Goal: Find specific page/section: Find specific page/section

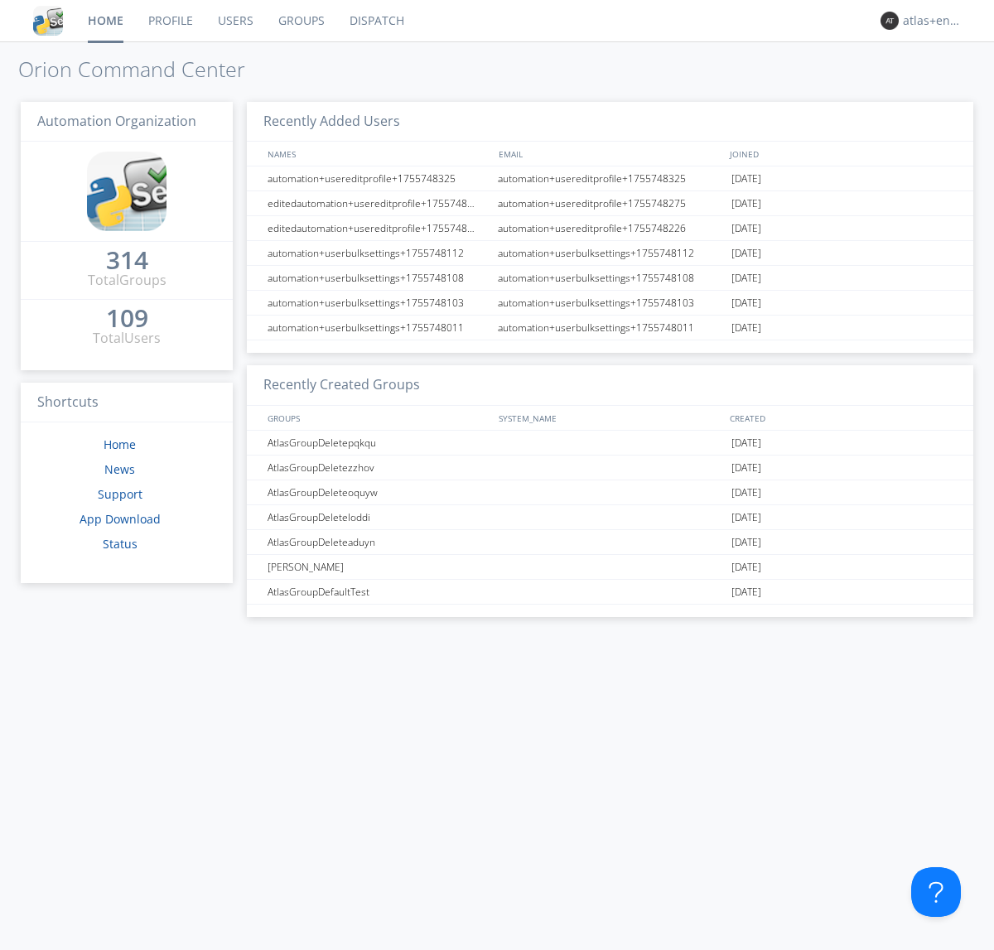
click at [375, 21] on link "Dispatch" at bounding box center [377, 20] width 80 height 41
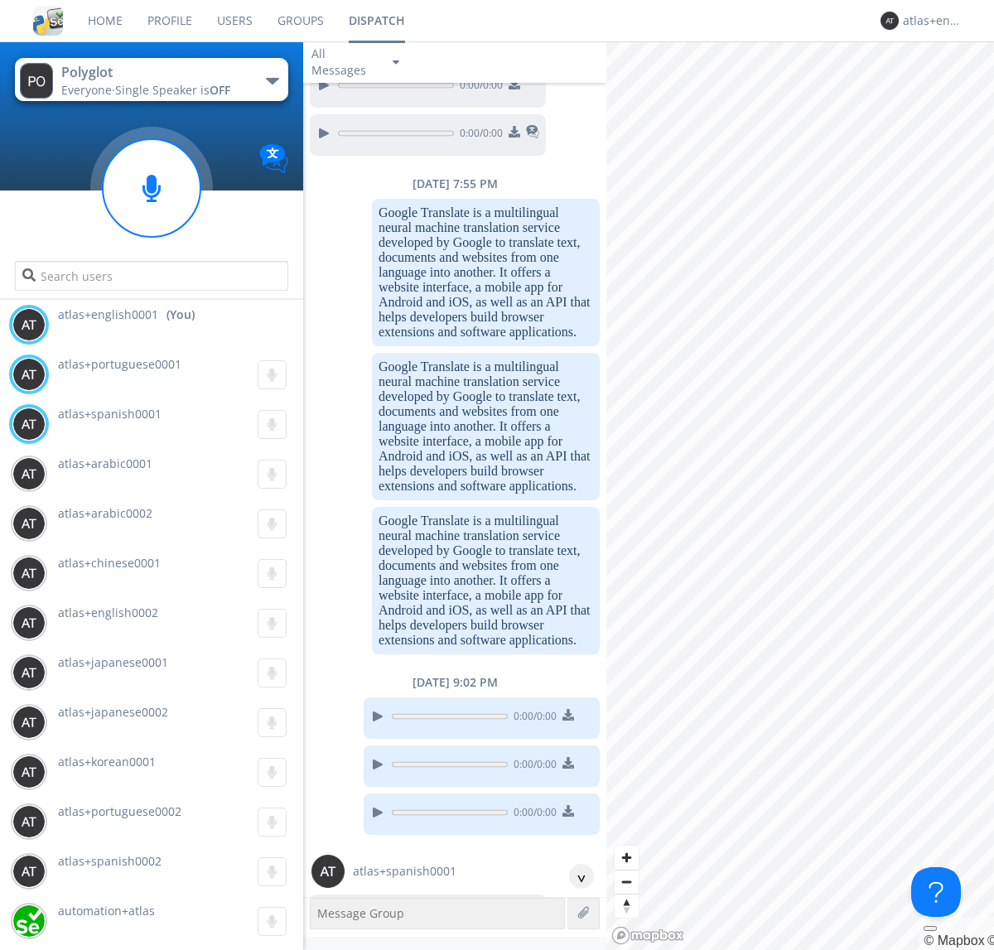
scroll to position [1154, 0]
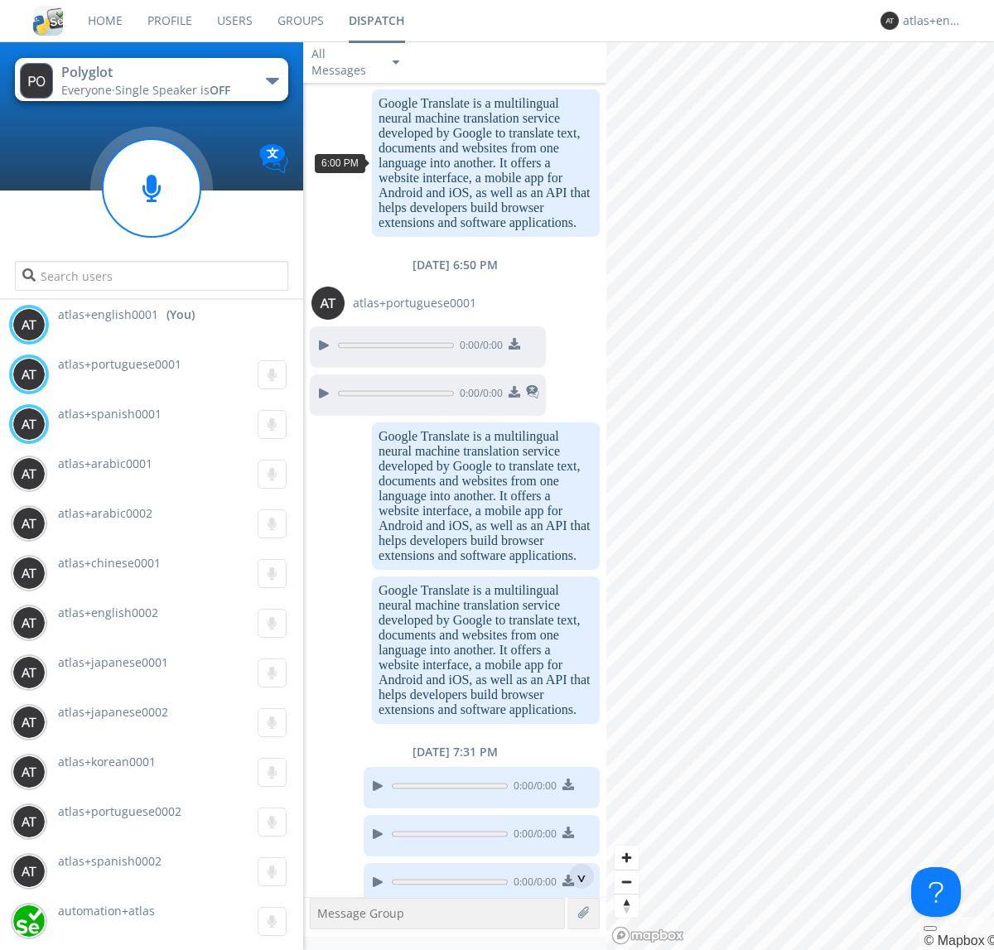
scroll to position [2152, 0]
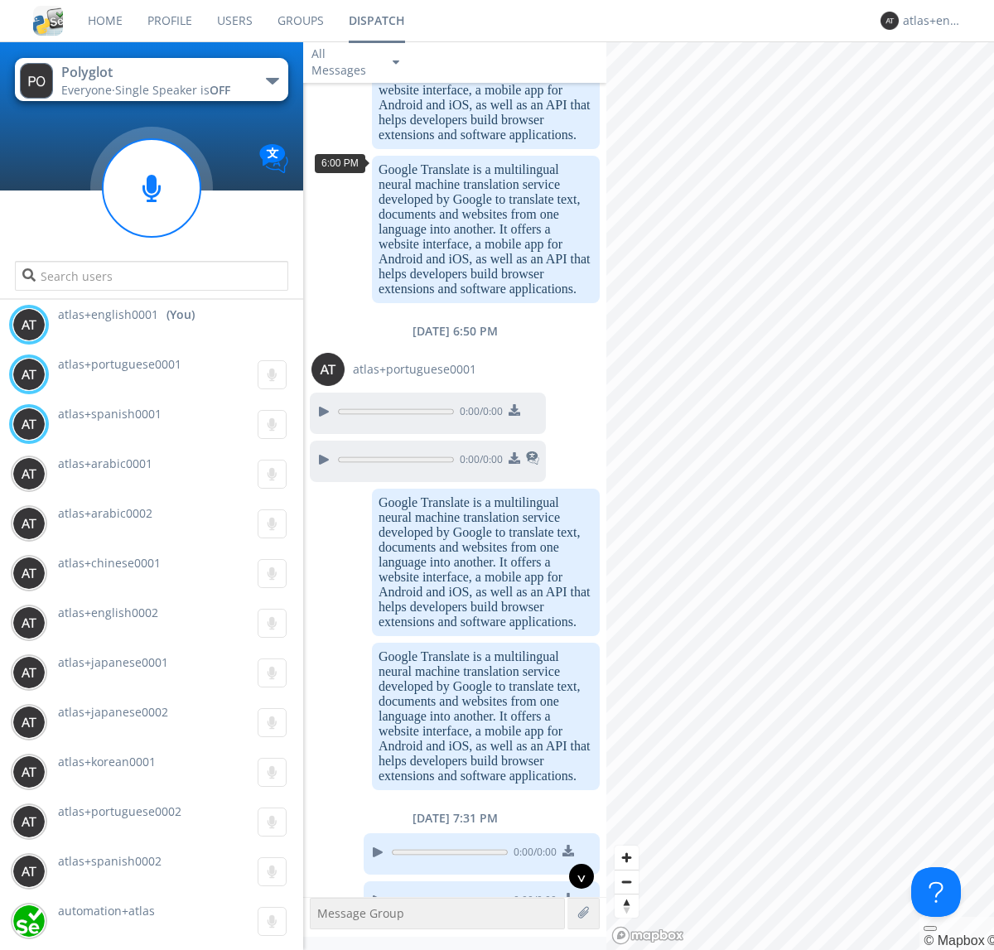
click at [575, 876] on div "^" at bounding box center [581, 876] width 25 height 25
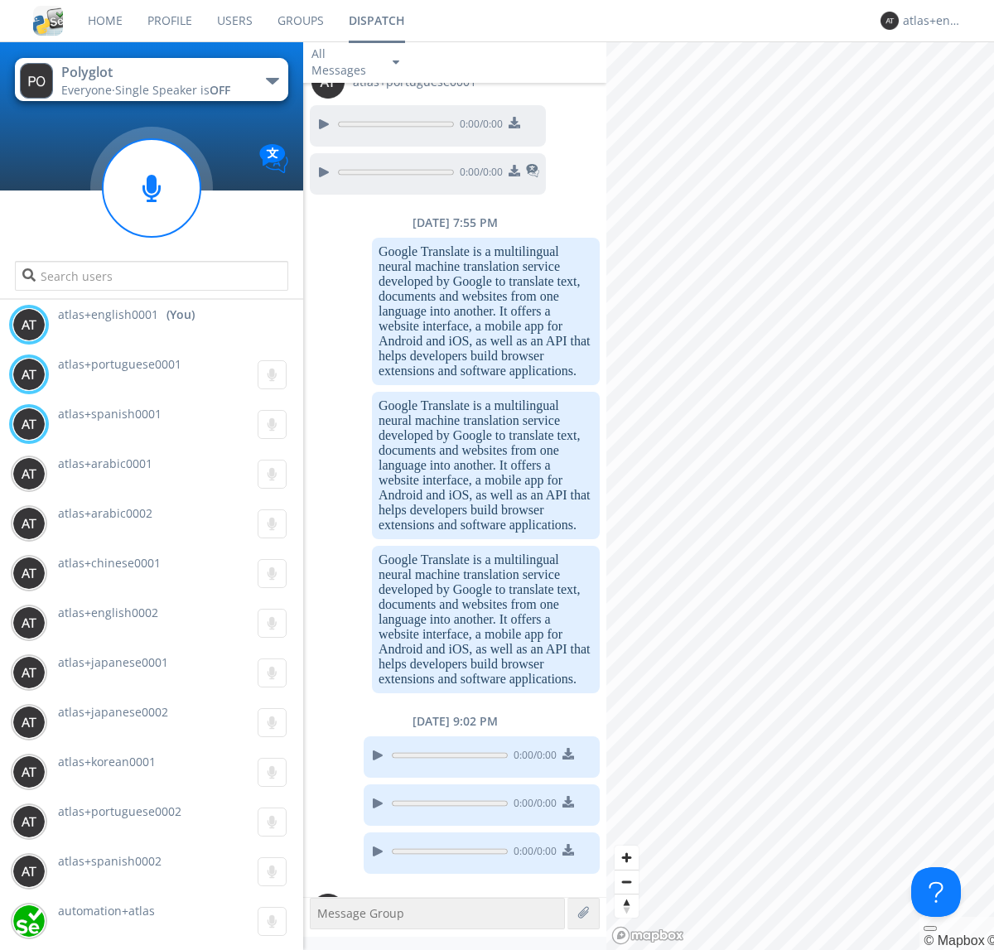
scroll to position [3342, 0]
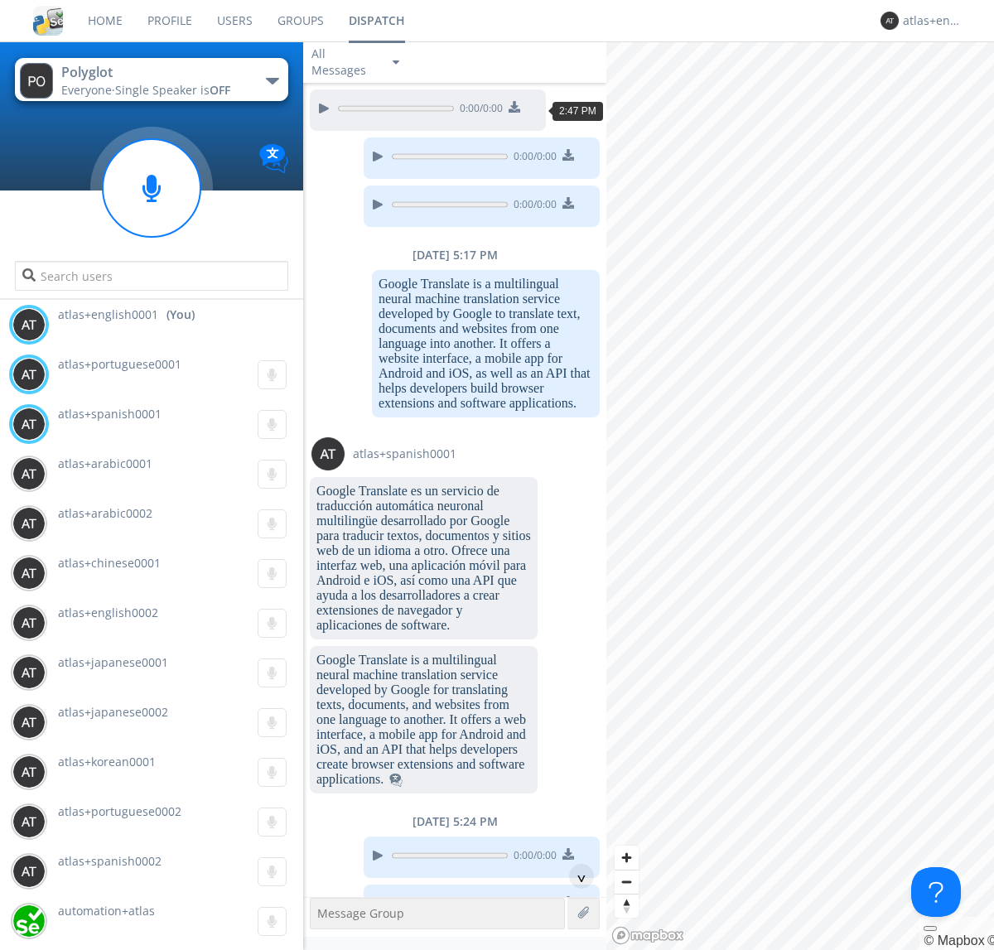
scroll to position [2174, 0]
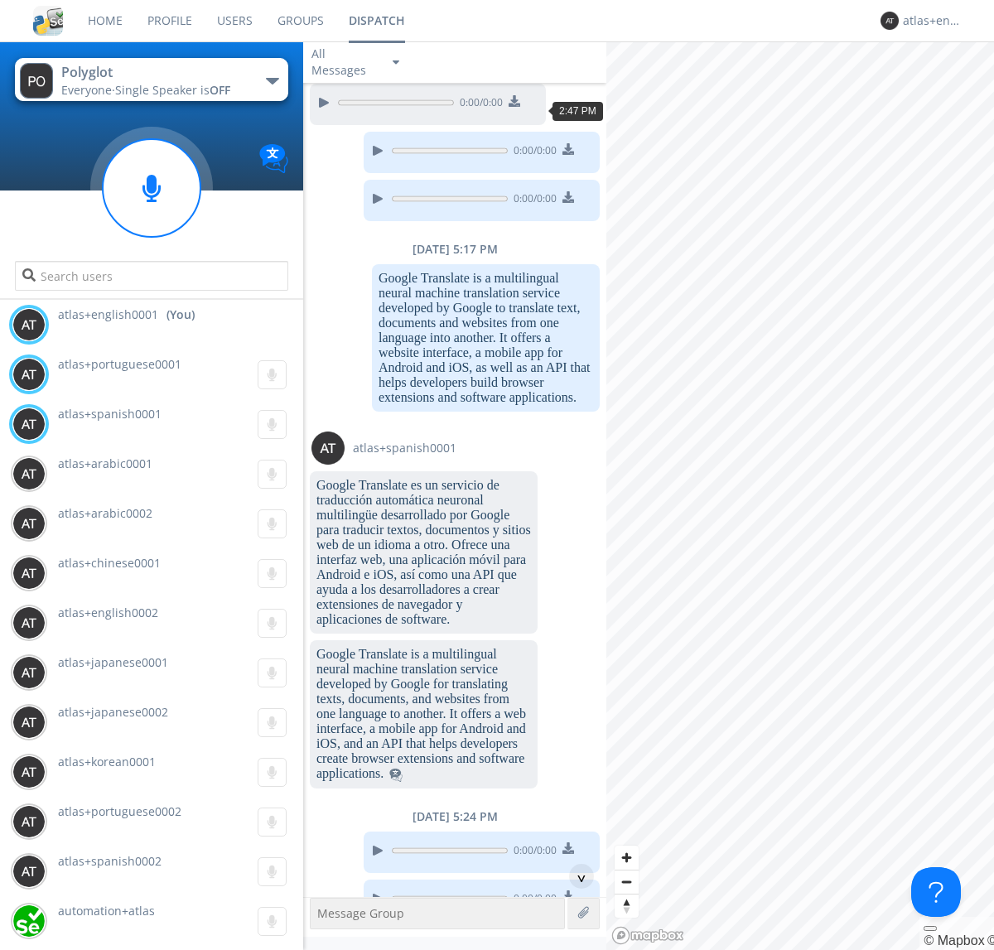
click at [575, 876] on div "^" at bounding box center [581, 876] width 25 height 25
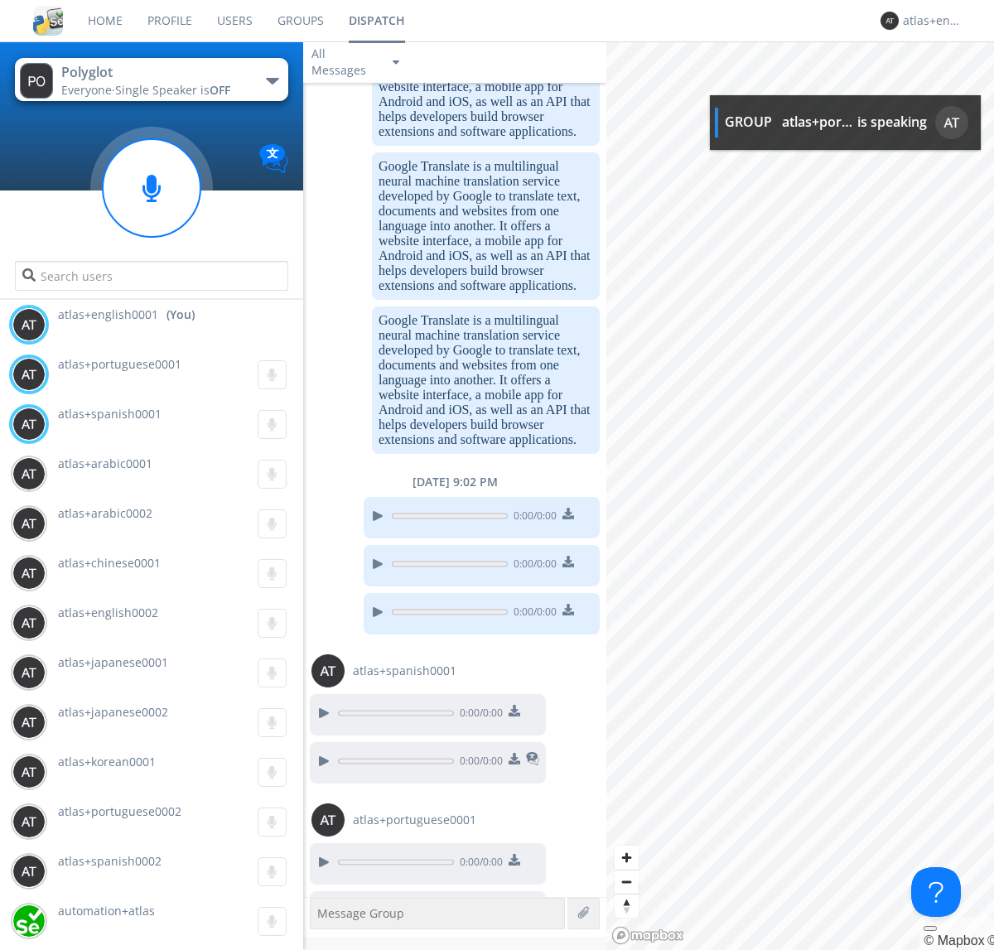
scroll to position [5557, 0]
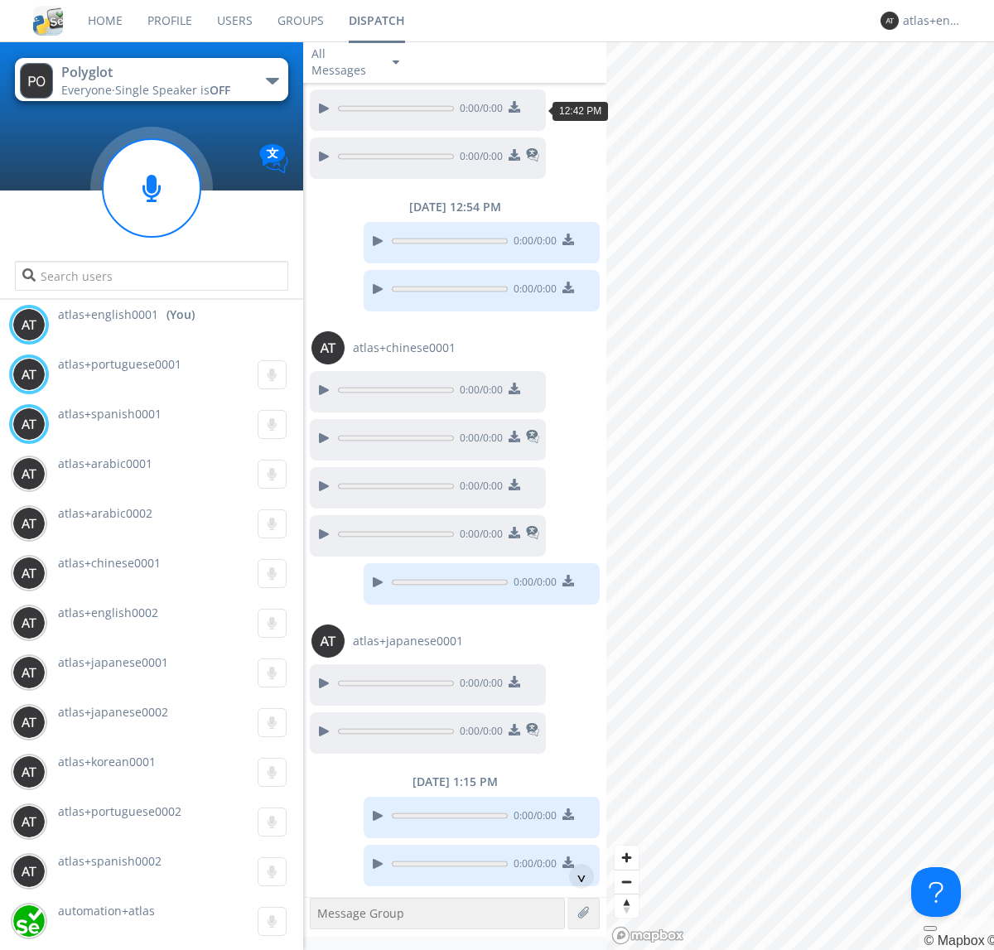
scroll to position [742, 0]
click at [575, 876] on div "^" at bounding box center [581, 876] width 25 height 25
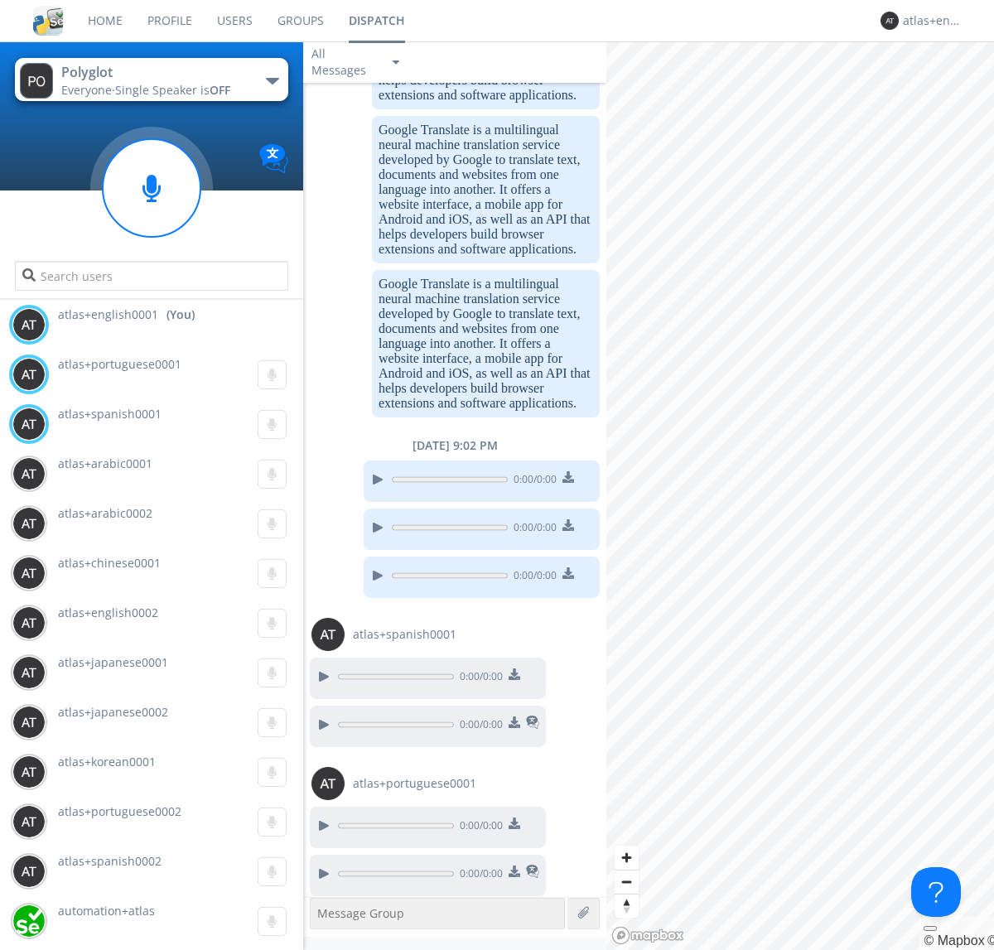
scroll to position [6173, 0]
